Goal: Information Seeking & Learning: Check status

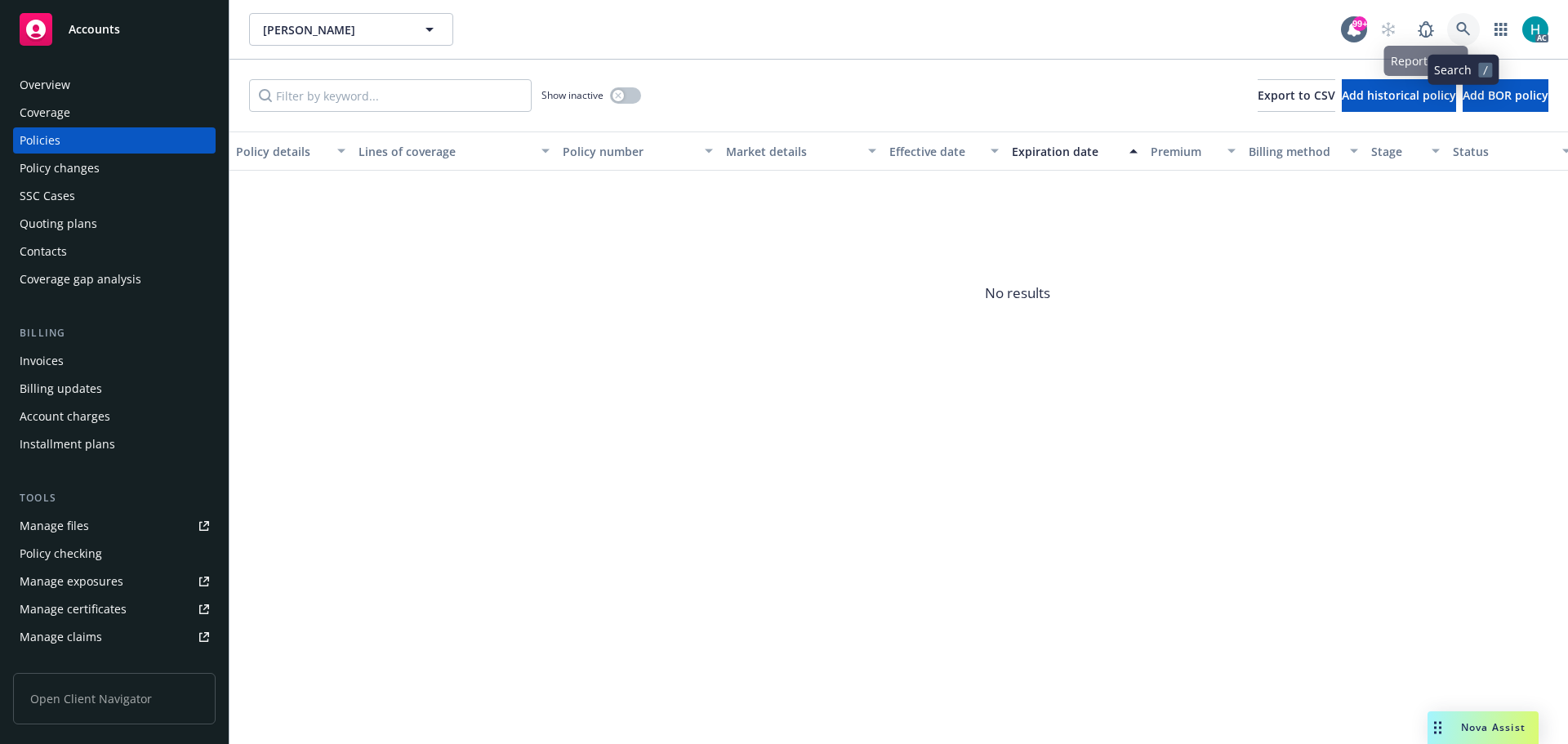
click at [1468, 40] on link at bounding box center [1463, 29] width 33 height 33
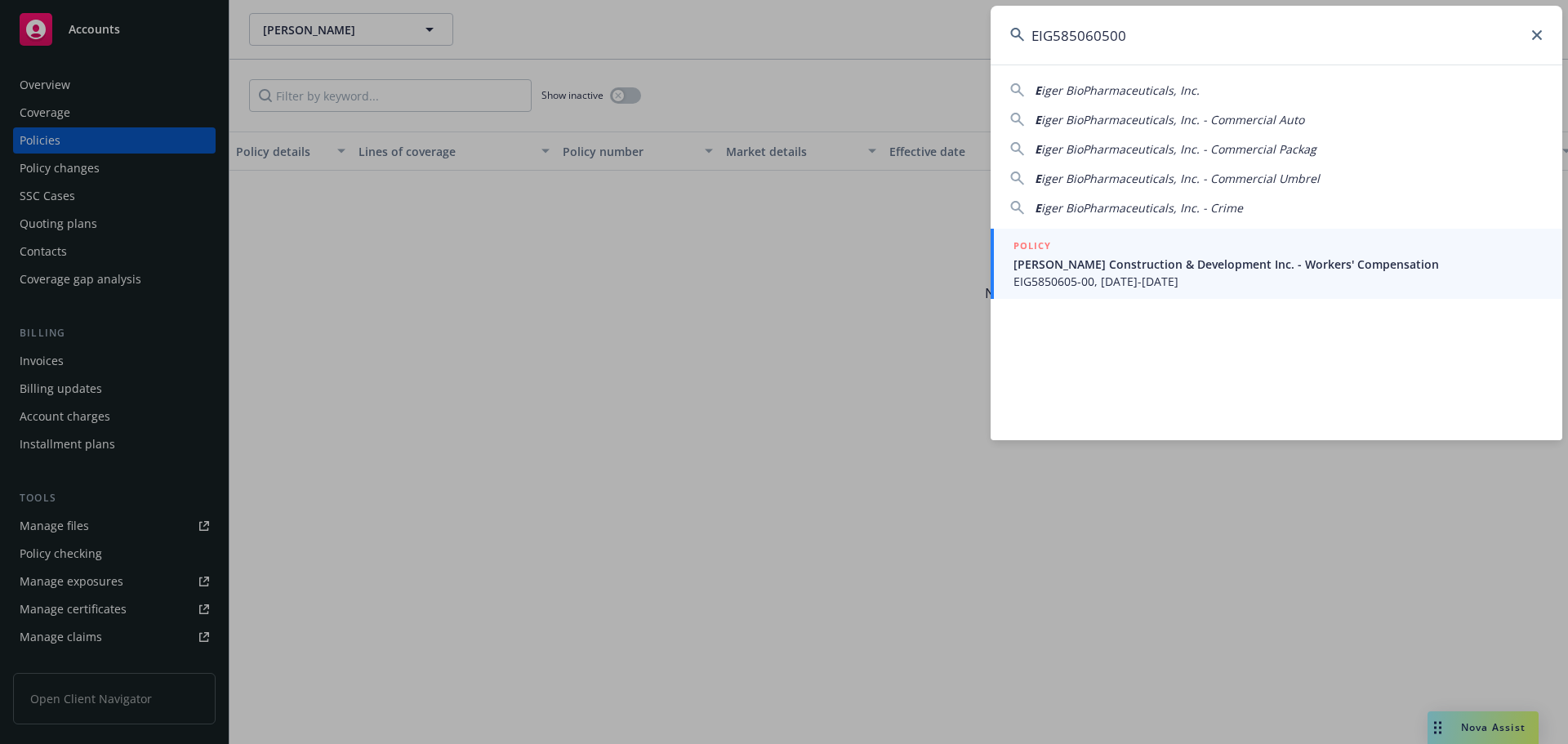
type input "EIG585060500"
